Goal: Task Accomplishment & Management: Complete application form

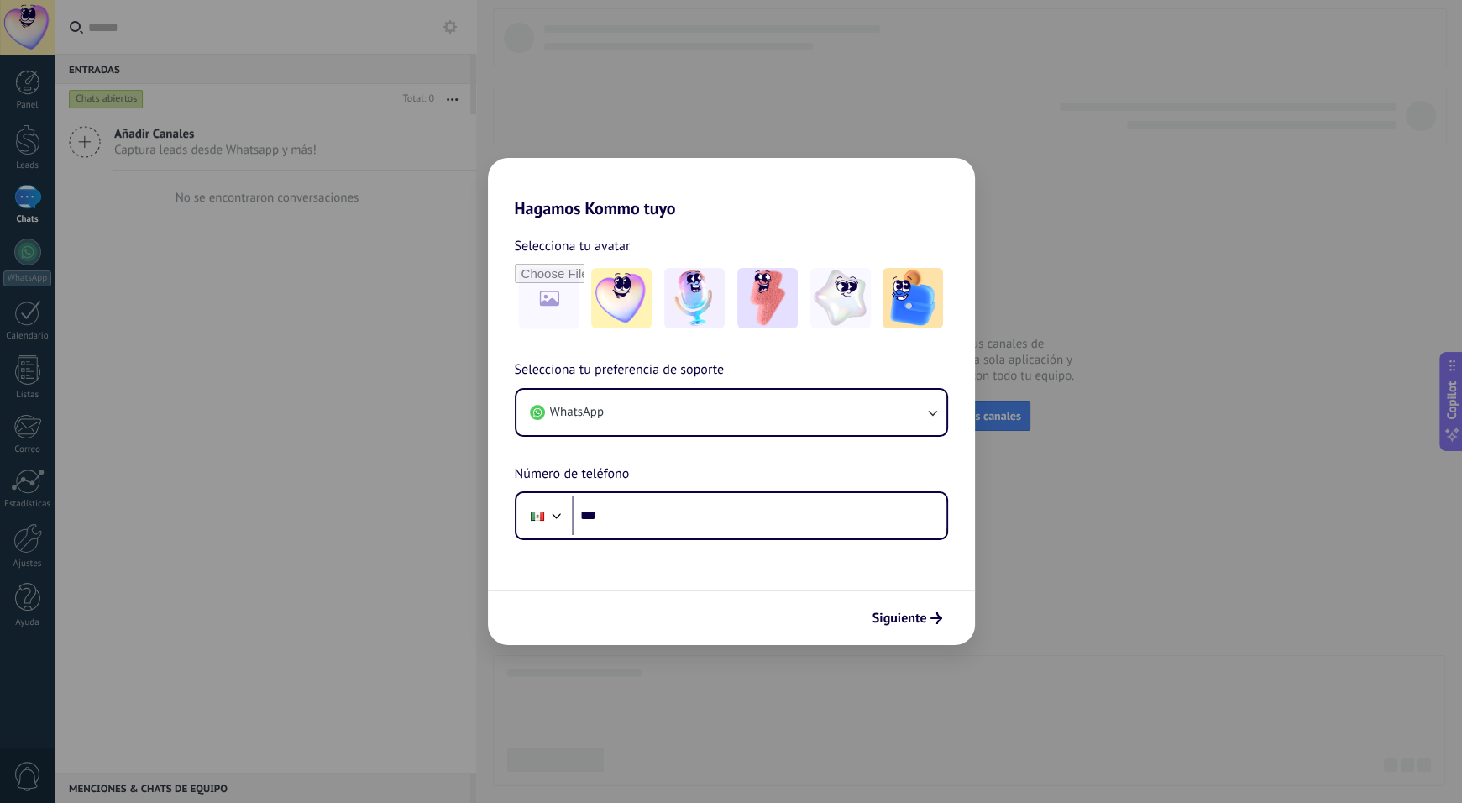
click at [970, 655] on div "Hagamos Kommo tuyo Selecciona tu avatar Selecciona tu preferencia de soporte Wh…" at bounding box center [731, 401] width 1462 height 803
drag, startPoint x: 970, startPoint y: 655, endPoint x: 928, endPoint y: 624, distance: 51.5
click at [928, 624] on div "Hagamos Kommo tuyo Selecciona tu avatar Selecciona tu preferencia de soporte Wh…" at bounding box center [731, 401] width 1462 height 803
click at [928, 624] on button "Siguiente" at bounding box center [907, 618] width 85 height 29
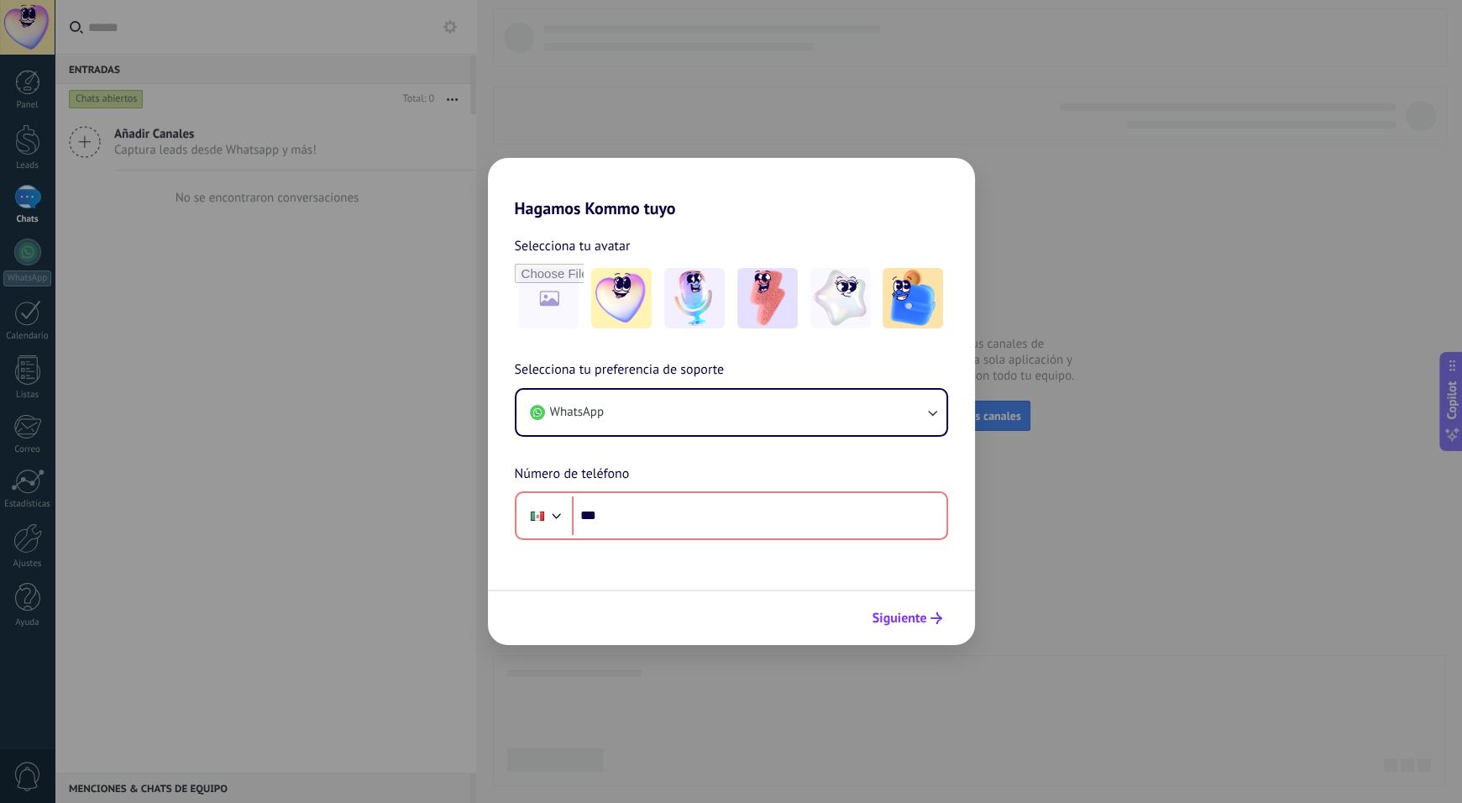
click at [913, 621] on span "Siguiente" at bounding box center [899, 618] width 55 height 12
click at [1371, 101] on div "Hagamos Kommo tuyo Selecciona tu avatar Selecciona tu preferencia de soporte Wh…" at bounding box center [731, 401] width 1462 height 803
